Goal: Task Accomplishment & Management: Use online tool/utility

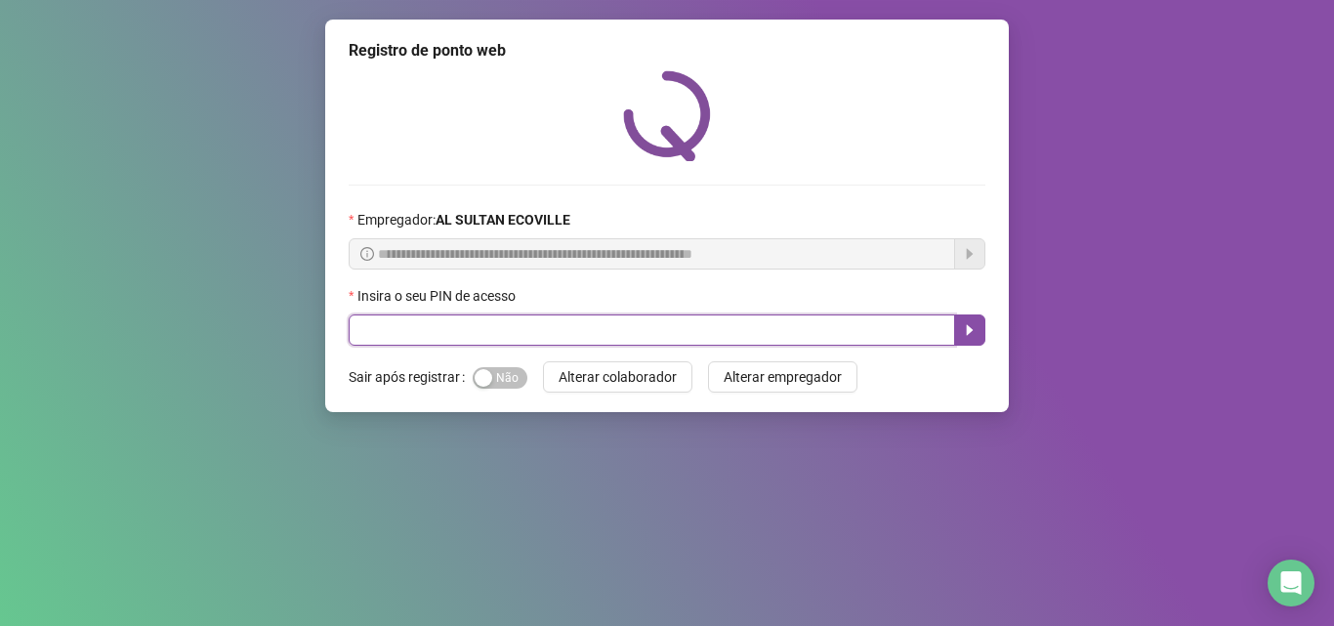
click at [775, 332] on input "text" at bounding box center [652, 330] width 607 height 31
type input "*****"
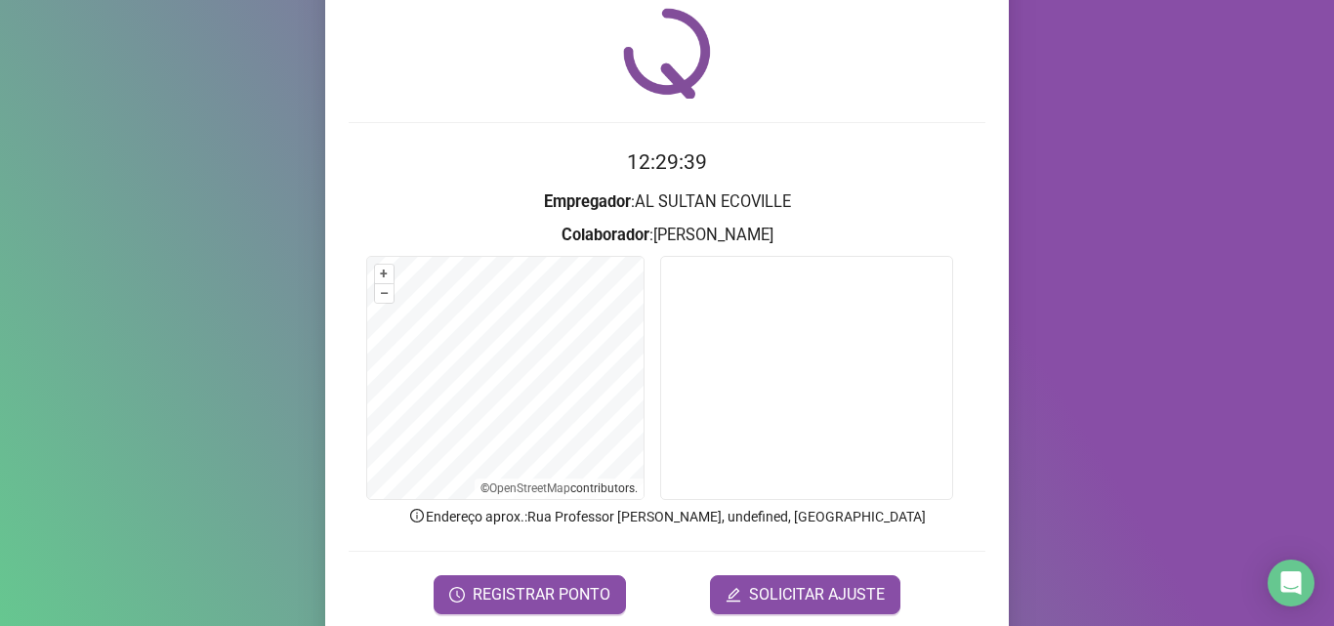
scroll to position [137, 0]
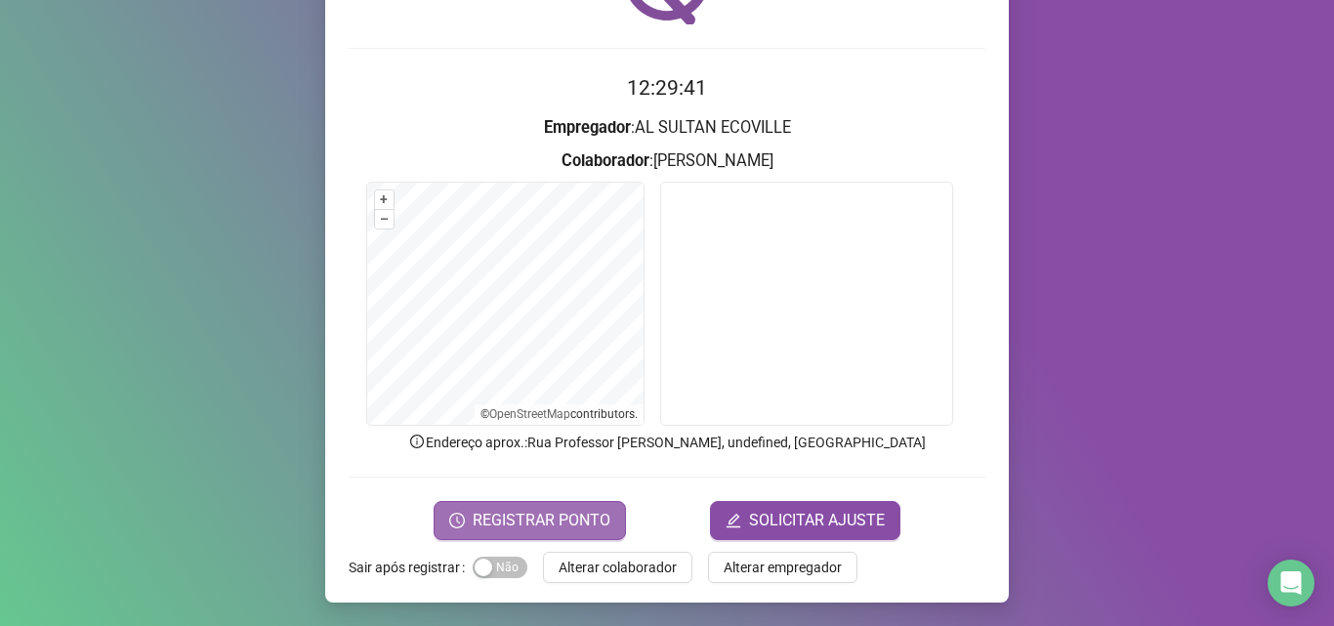
click at [561, 518] on span "REGISTRAR PONTO" at bounding box center [542, 520] width 138 height 23
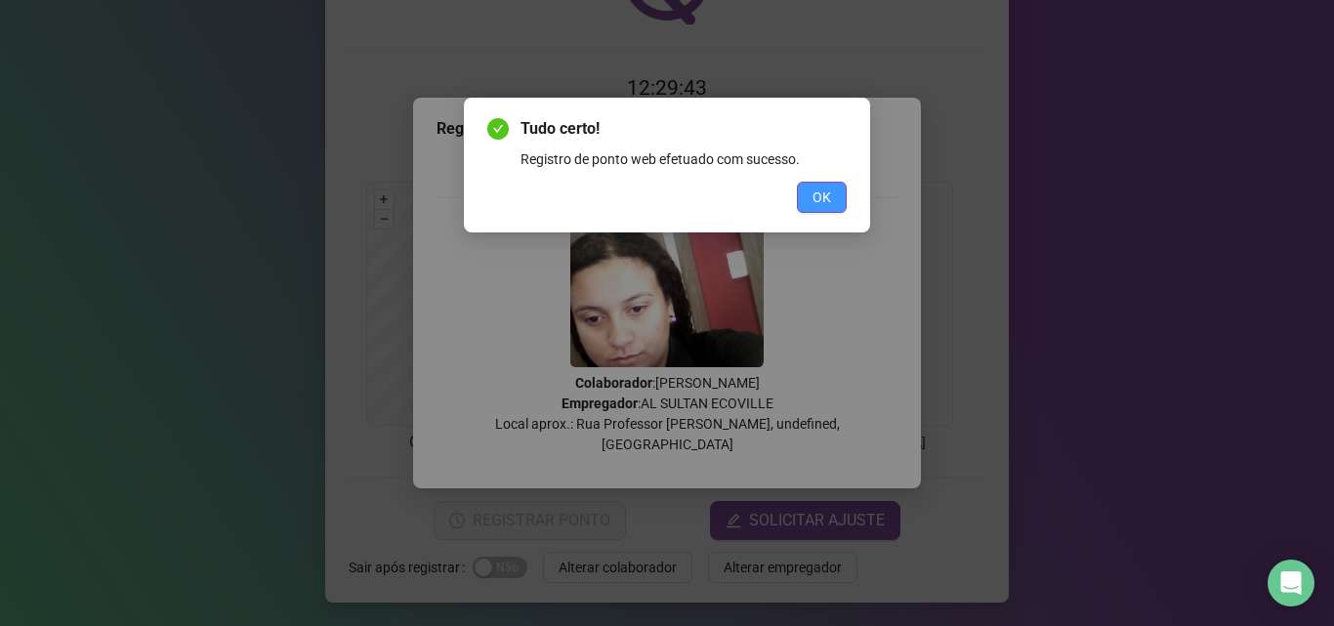
click at [822, 200] on span "OK" at bounding box center [822, 197] width 19 height 21
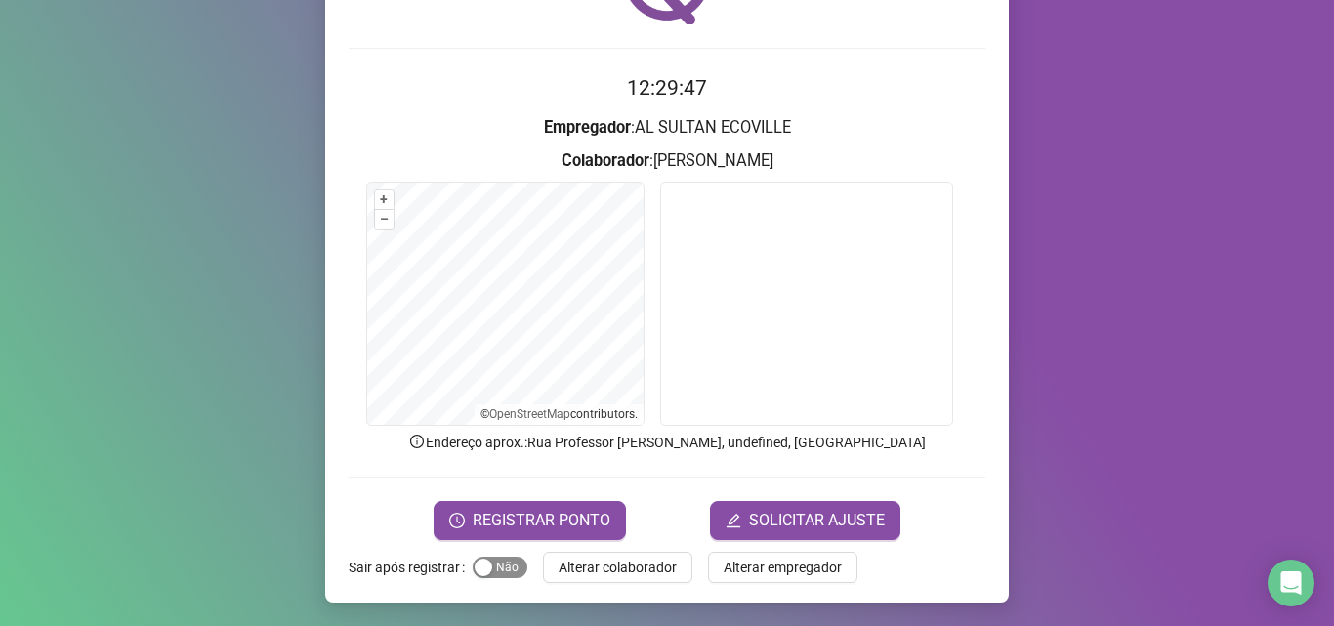
click at [505, 561] on span "Sim Não" at bounding box center [500, 567] width 55 height 21
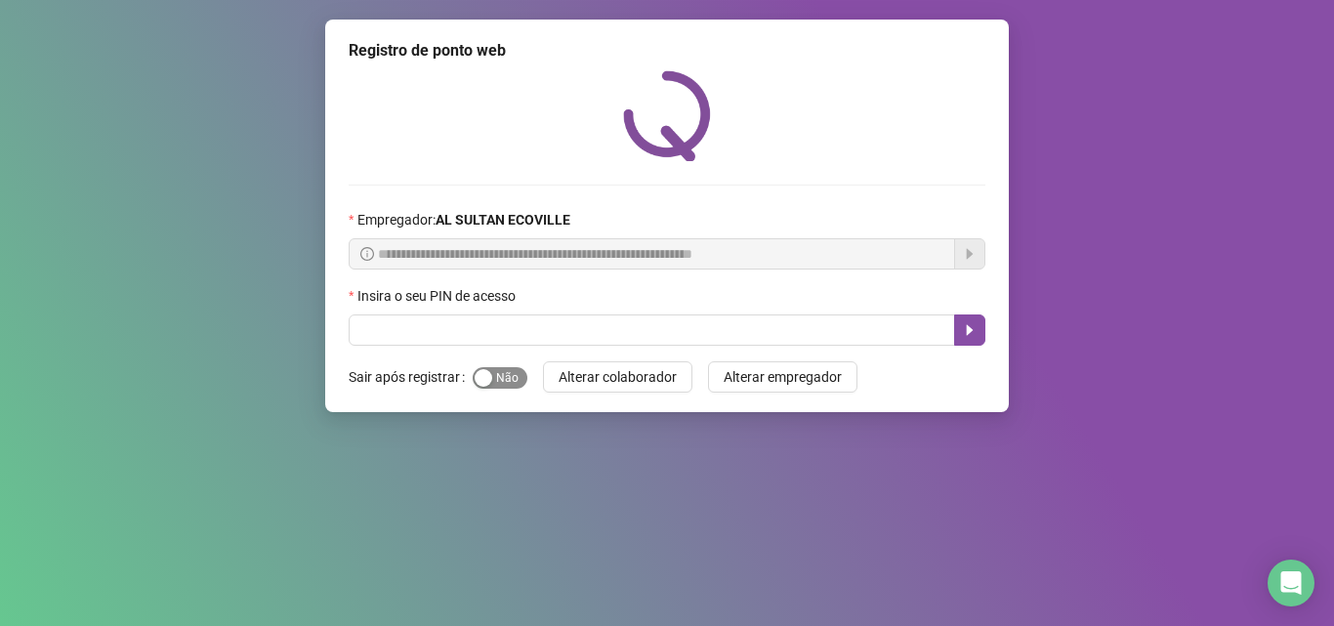
click at [489, 380] on div "button" at bounding box center [484, 378] width 18 height 18
click at [473, 367] on button "Sim Não" at bounding box center [500, 377] width 55 height 21
